Goal: Information Seeking & Learning: Learn about a topic

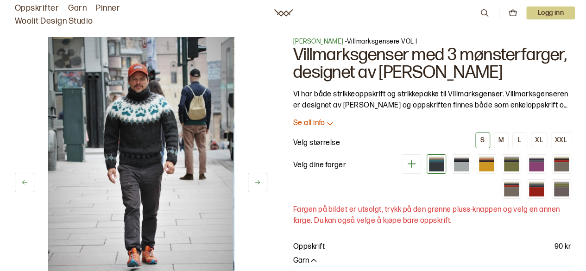
click at [148, 110] on img at bounding box center [140, 176] width 185 height 278
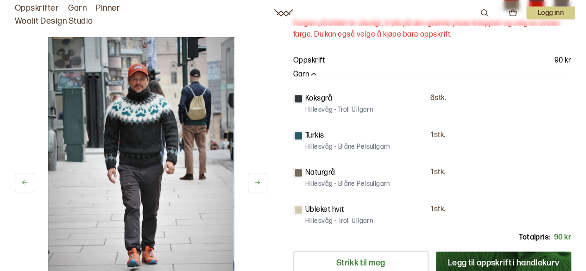
scroll to position [185, 0]
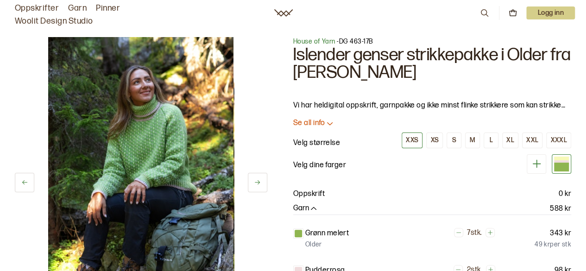
click at [132, 158] on img at bounding box center [140, 176] width 185 height 278
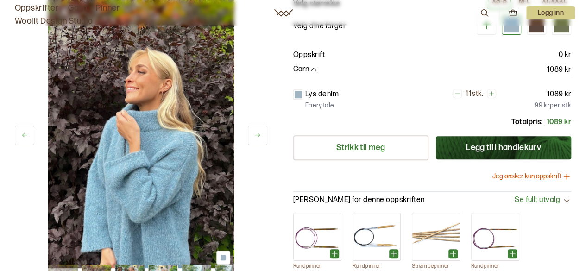
scroll to position [278, 0]
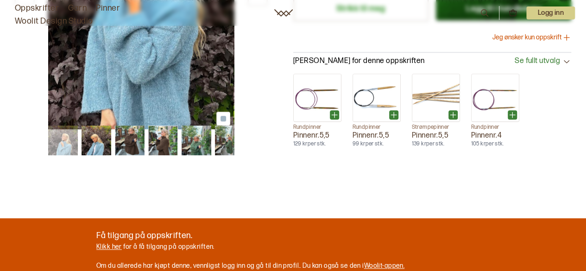
click at [87, 147] on img at bounding box center [97, 141] width 30 height 30
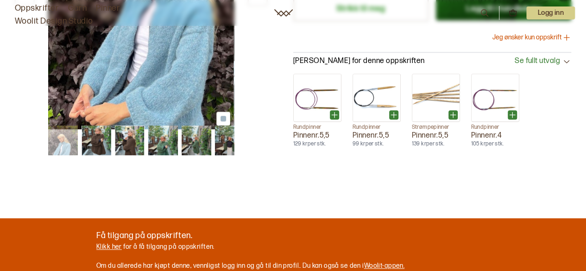
click at [63, 137] on img at bounding box center [63, 141] width 30 height 30
drag, startPoint x: 62, startPoint y: 141, endPoint x: 82, endPoint y: 142, distance: 19.9
click at [62, 141] on img at bounding box center [63, 141] width 30 height 30
click at [199, 145] on img at bounding box center [197, 141] width 30 height 30
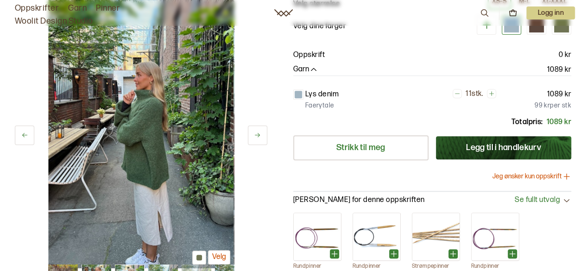
scroll to position [185, 0]
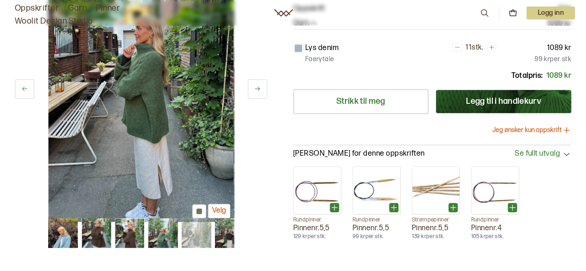
click at [206, 238] on img at bounding box center [197, 233] width 30 height 30
click at [220, 229] on img at bounding box center [230, 233] width 30 height 30
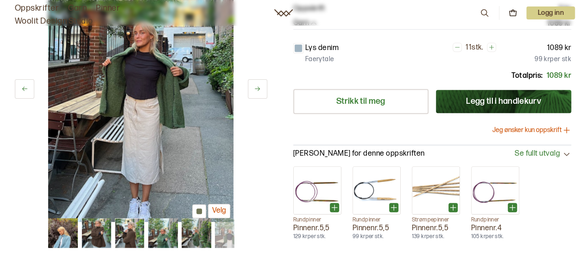
click at [220, 229] on img at bounding box center [230, 233] width 30 height 30
click at [105, 235] on img at bounding box center [97, 233] width 30 height 30
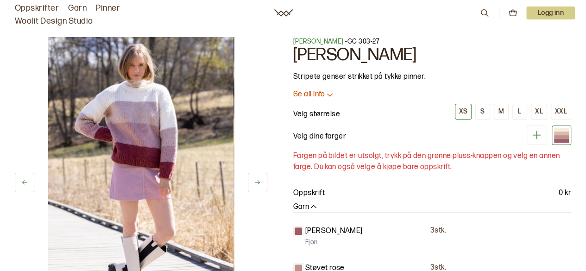
click at [327, 95] on icon at bounding box center [329, 94] width 9 height 9
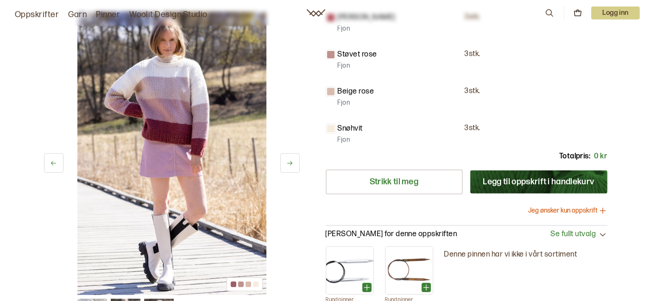
scroll to position [360, 0]
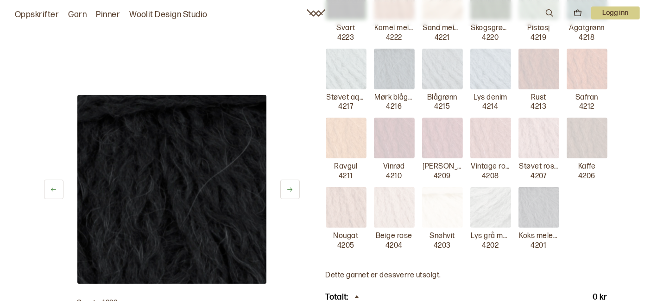
scroll to position [309, 0]
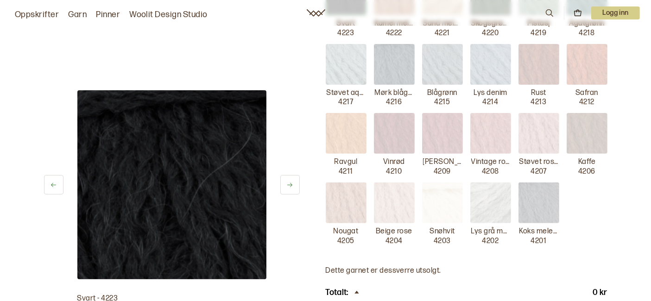
click at [291, 184] on icon at bounding box center [289, 185] width 7 height 7
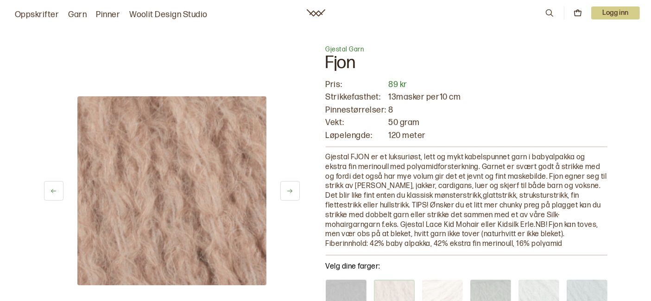
scroll to position [0, 0]
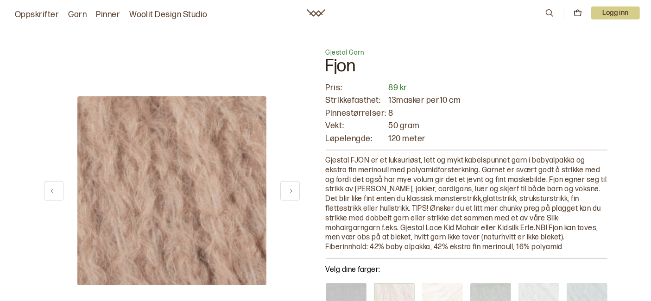
click at [285, 192] on button at bounding box center [289, 190] width 19 height 19
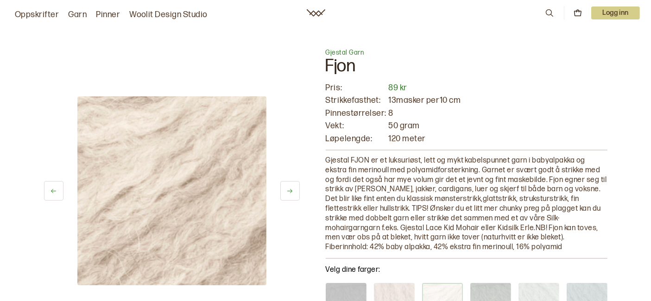
click at [285, 192] on button at bounding box center [289, 190] width 19 height 19
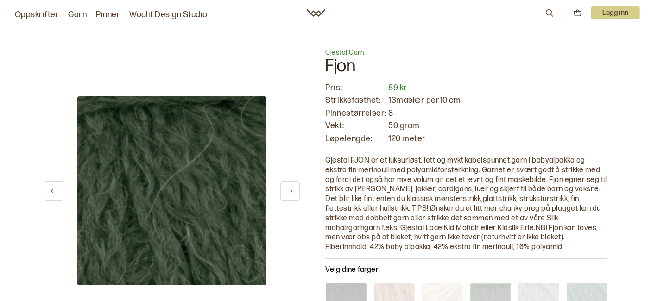
click at [285, 192] on button at bounding box center [289, 190] width 19 height 19
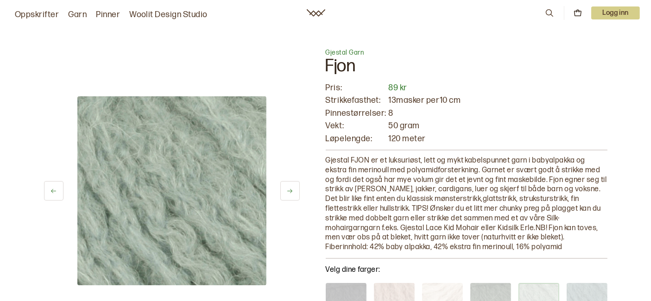
click at [285, 192] on button at bounding box center [289, 190] width 19 height 19
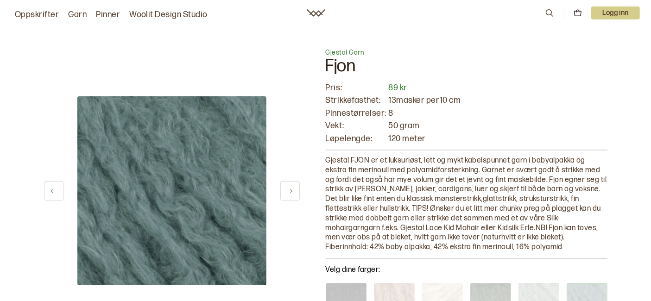
click at [285, 192] on button at bounding box center [289, 190] width 19 height 19
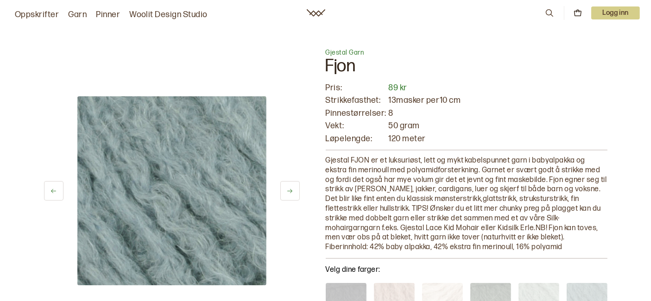
click at [285, 192] on button at bounding box center [289, 190] width 19 height 19
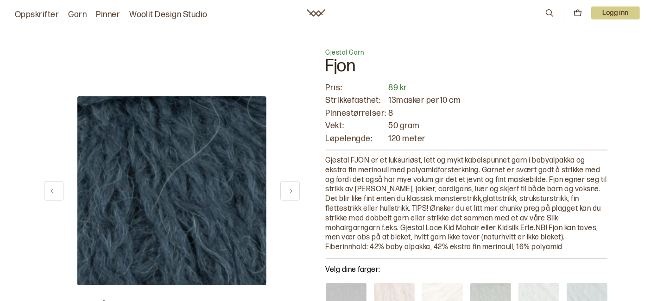
click at [285, 193] on button at bounding box center [289, 190] width 19 height 19
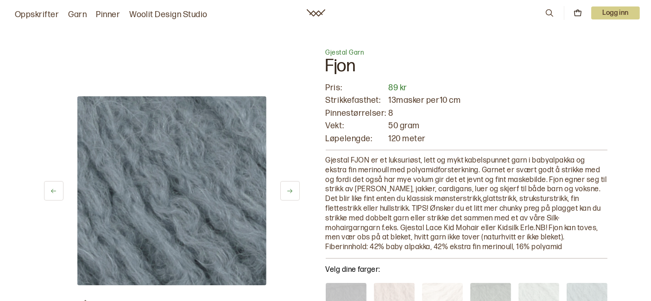
click at [285, 193] on button at bounding box center [289, 190] width 19 height 19
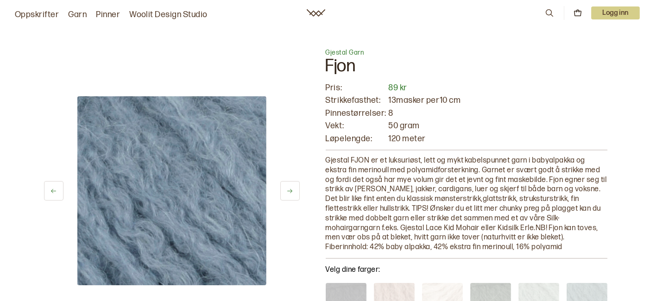
click at [285, 194] on button at bounding box center [289, 190] width 19 height 19
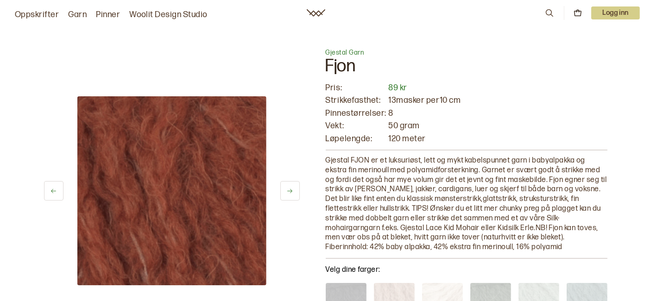
click at [285, 194] on button at bounding box center [289, 190] width 19 height 19
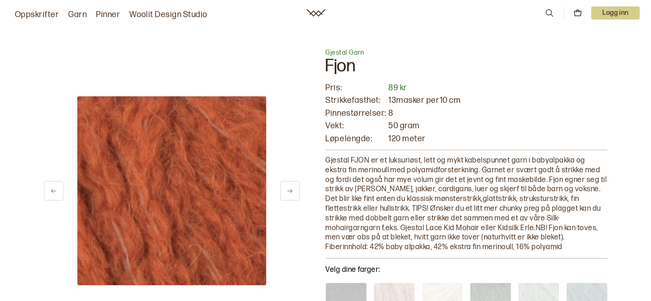
click at [288, 199] on button at bounding box center [289, 190] width 19 height 19
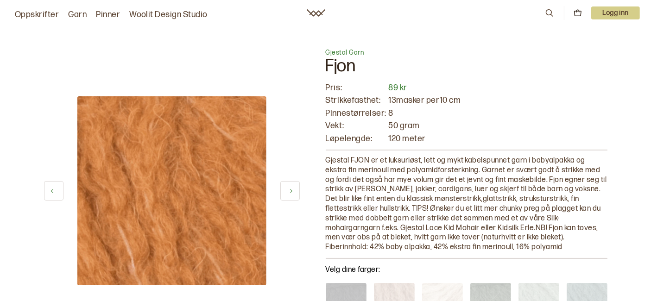
click at [290, 199] on button at bounding box center [289, 190] width 19 height 19
